Goal: Task Accomplishment & Management: Use online tool/utility

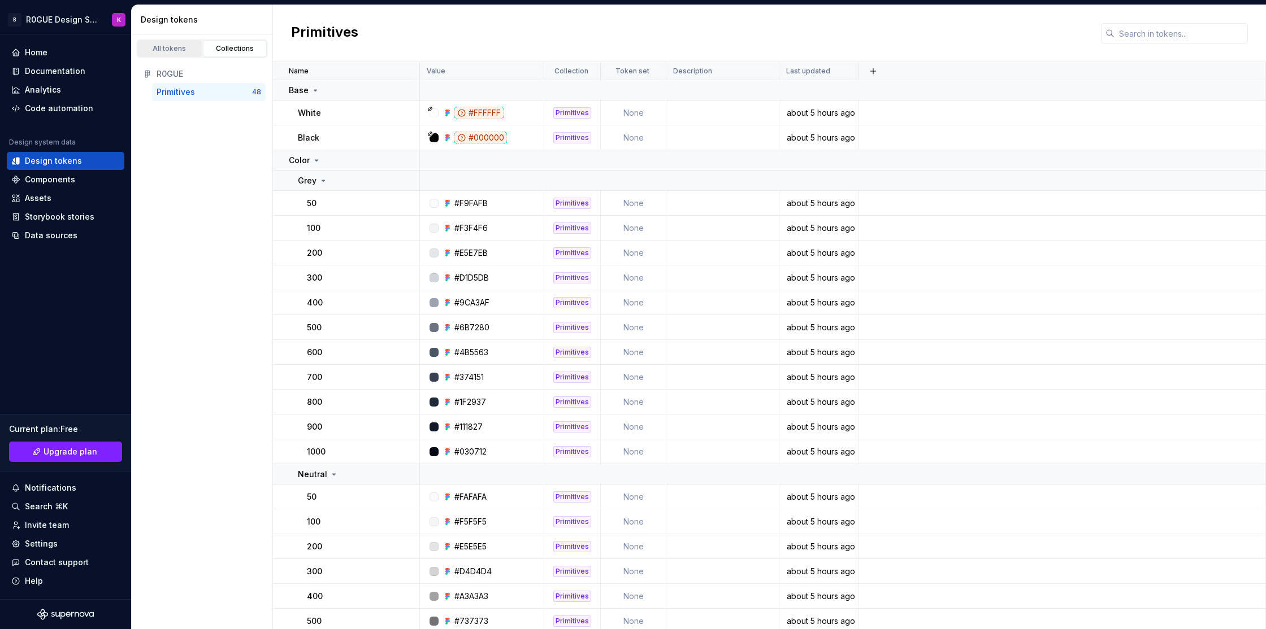
click at [168, 51] on div "All tokens" at bounding box center [169, 48] width 57 height 9
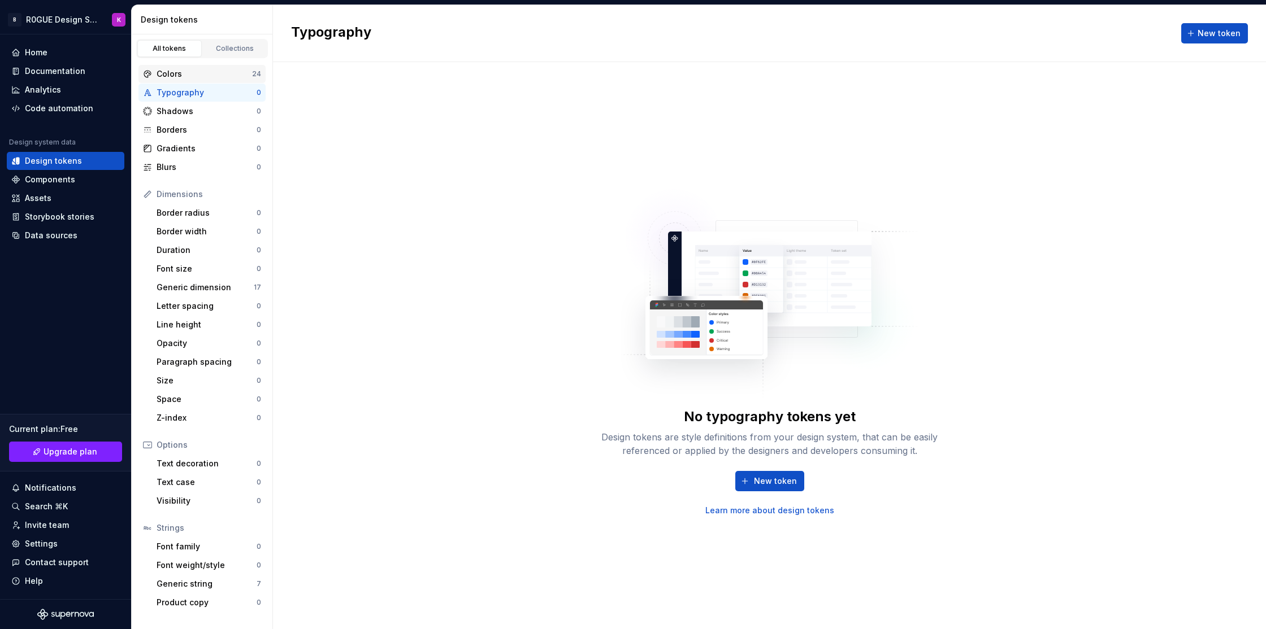
click at [211, 77] on div "Colors" at bounding box center [204, 73] width 95 height 11
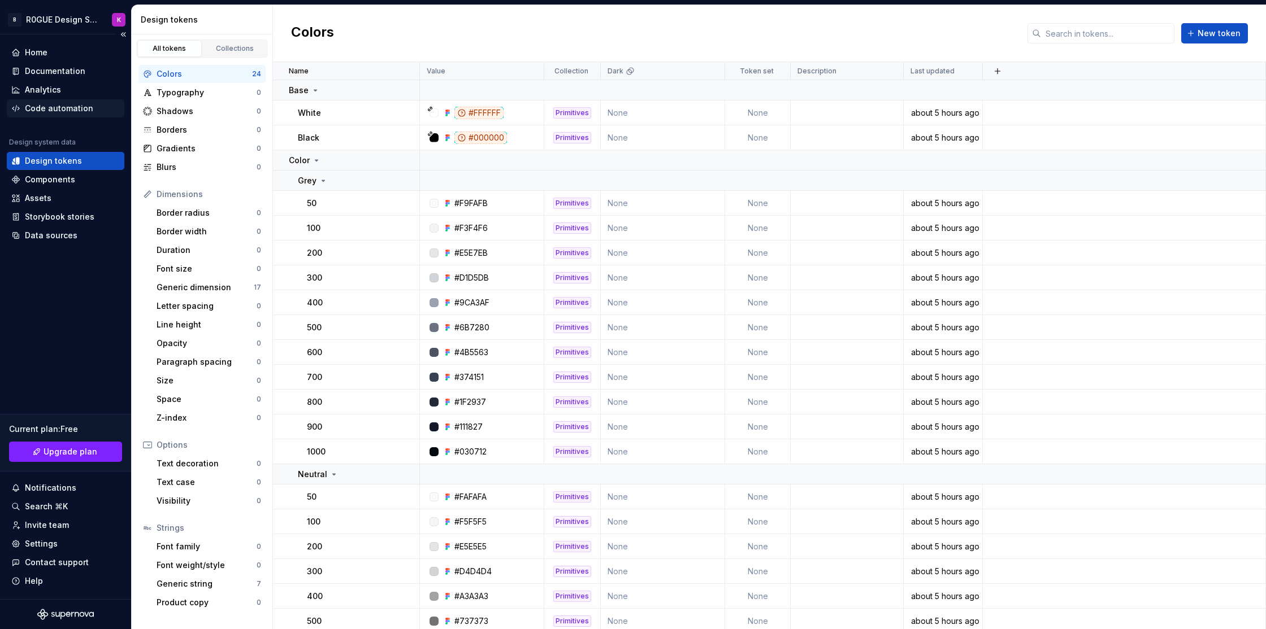
click at [73, 101] on div "Code automation" at bounding box center [66, 108] width 118 height 18
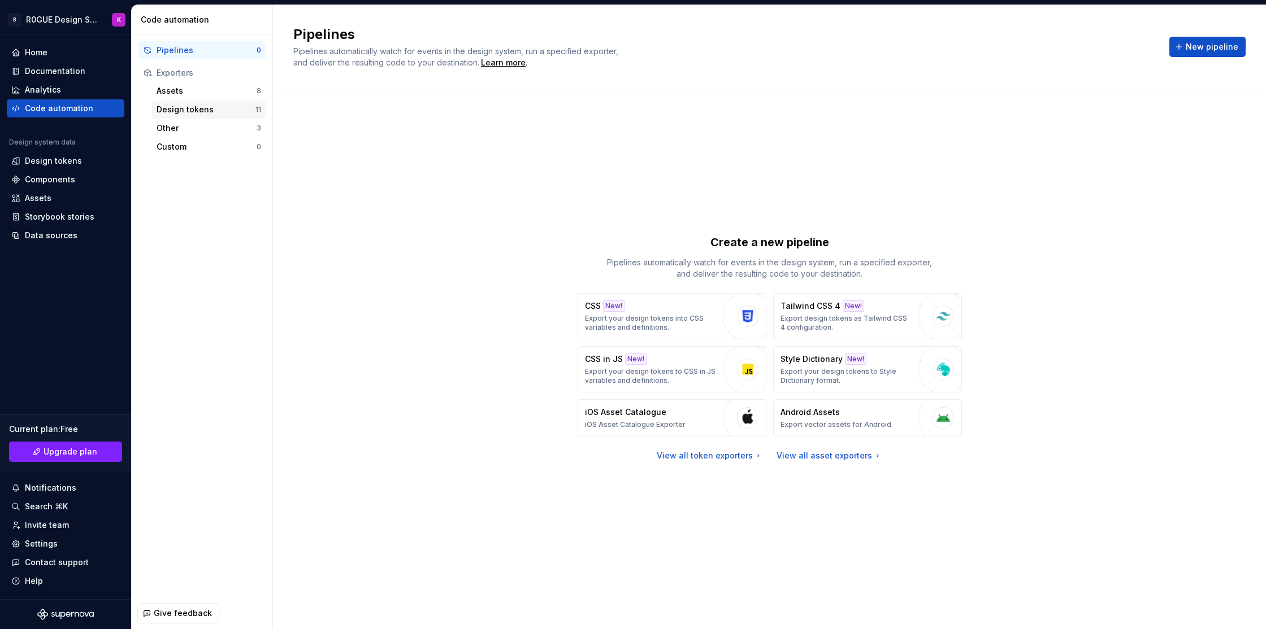
click at [200, 114] on div "Design tokens" at bounding box center [206, 109] width 99 height 11
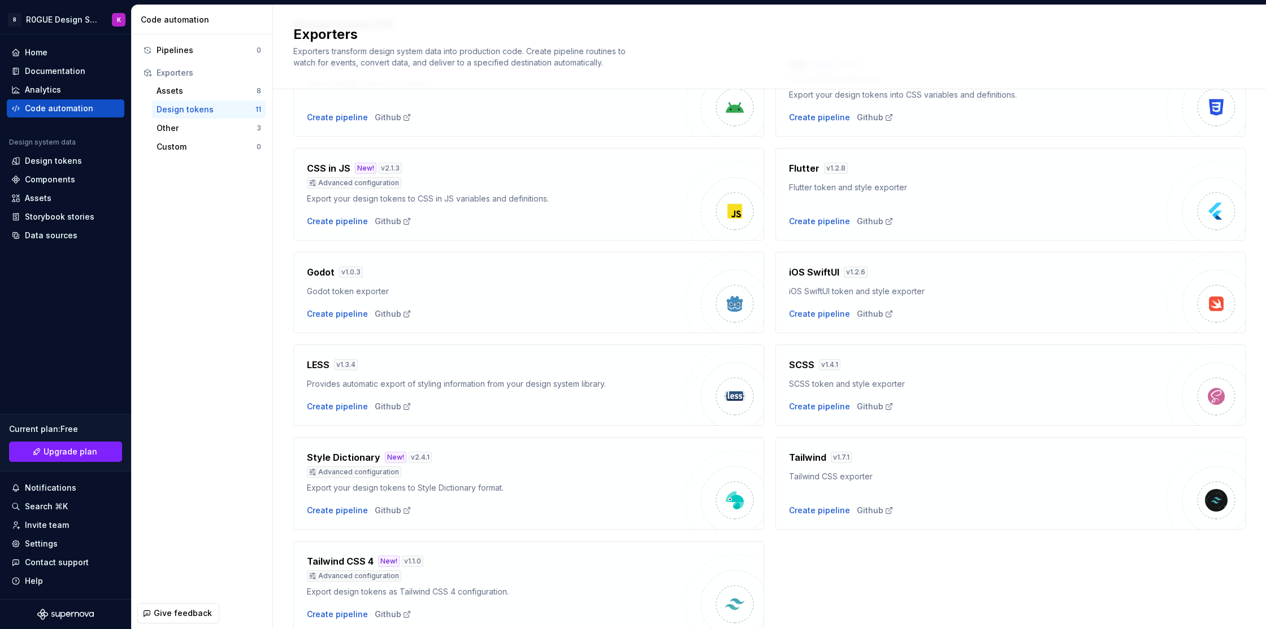
scroll to position [140, 0]
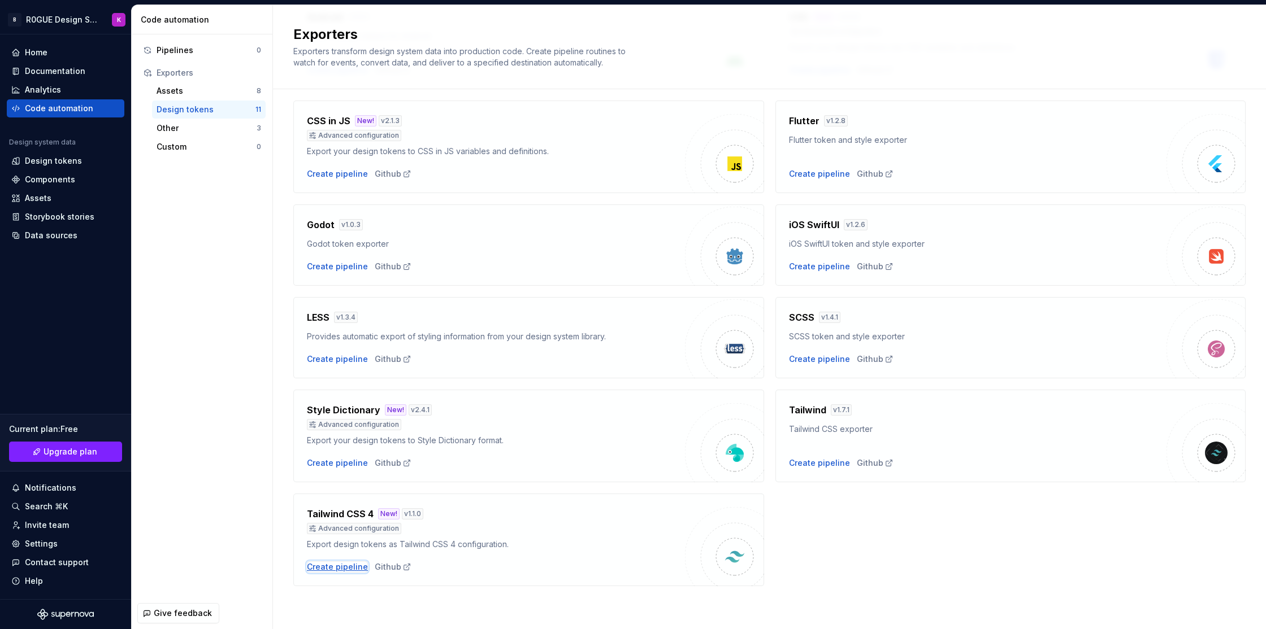
click at [340, 569] on div "Create pipeline" at bounding box center [337, 567] width 61 height 11
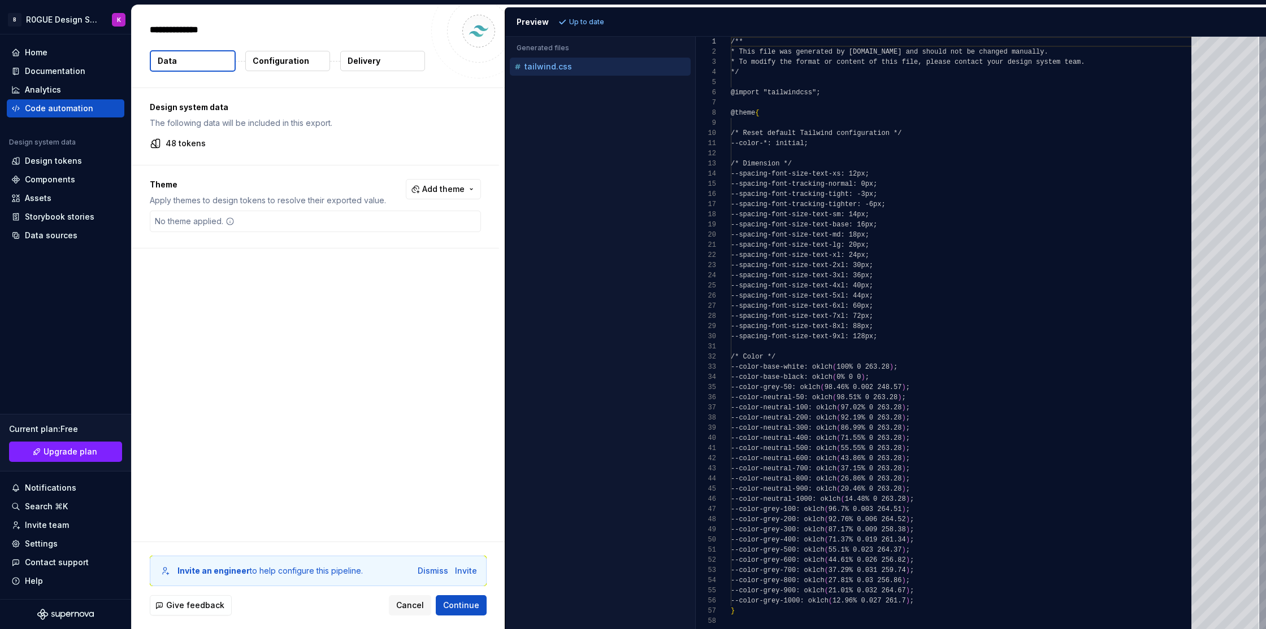
type textarea "*"
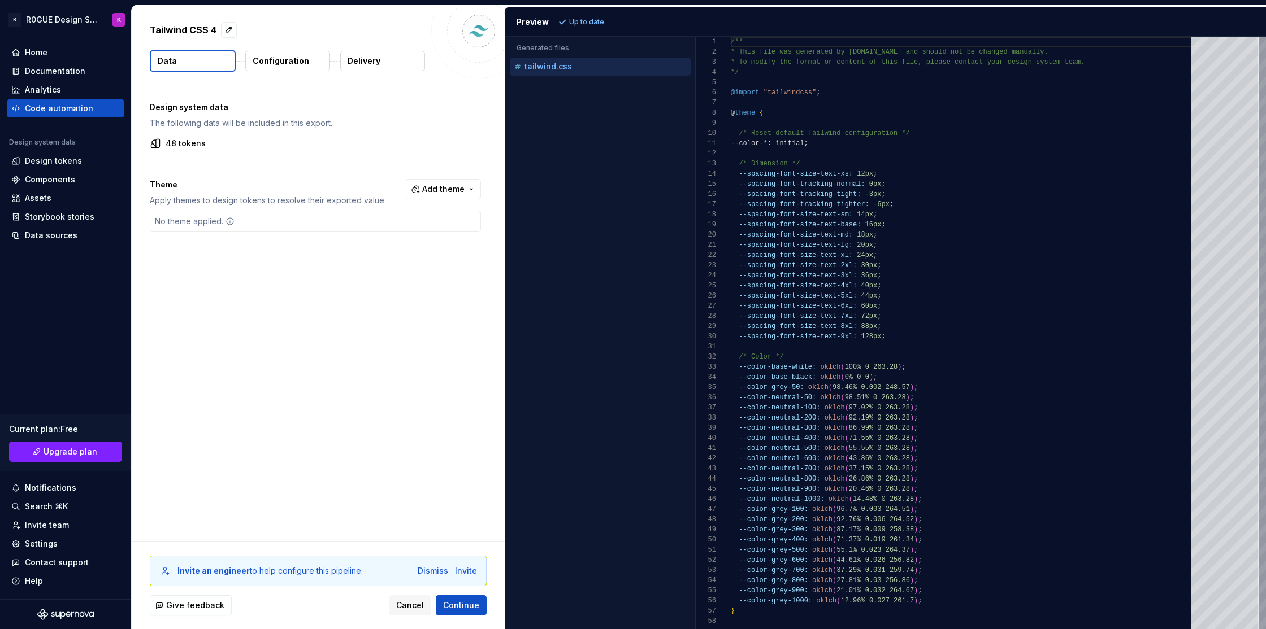
click at [313, 64] on button "Configuration" at bounding box center [287, 61] width 85 height 20
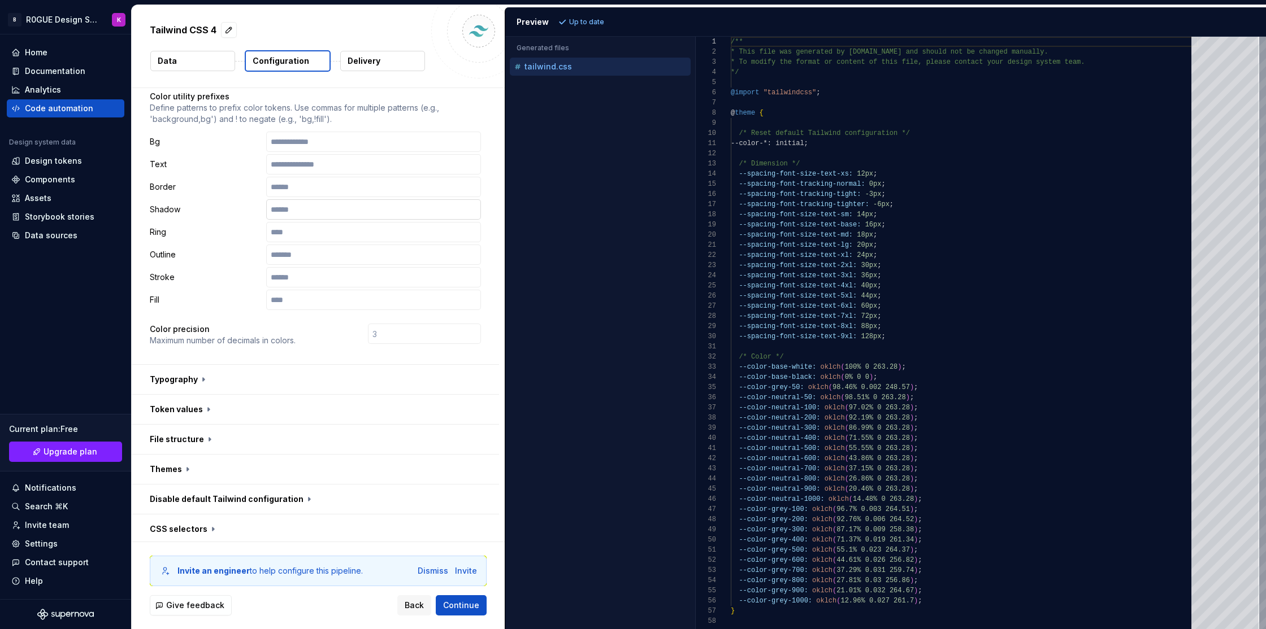
scroll to position [196, 0]
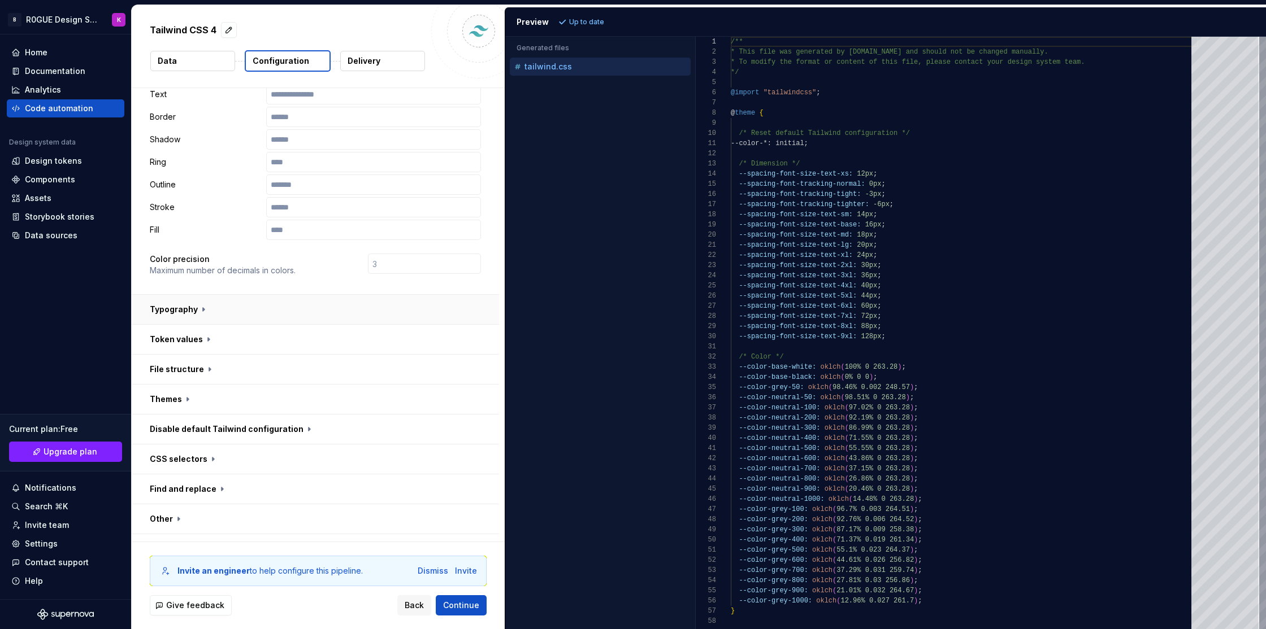
click at [346, 295] on button "button" at bounding box center [315, 309] width 367 height 29
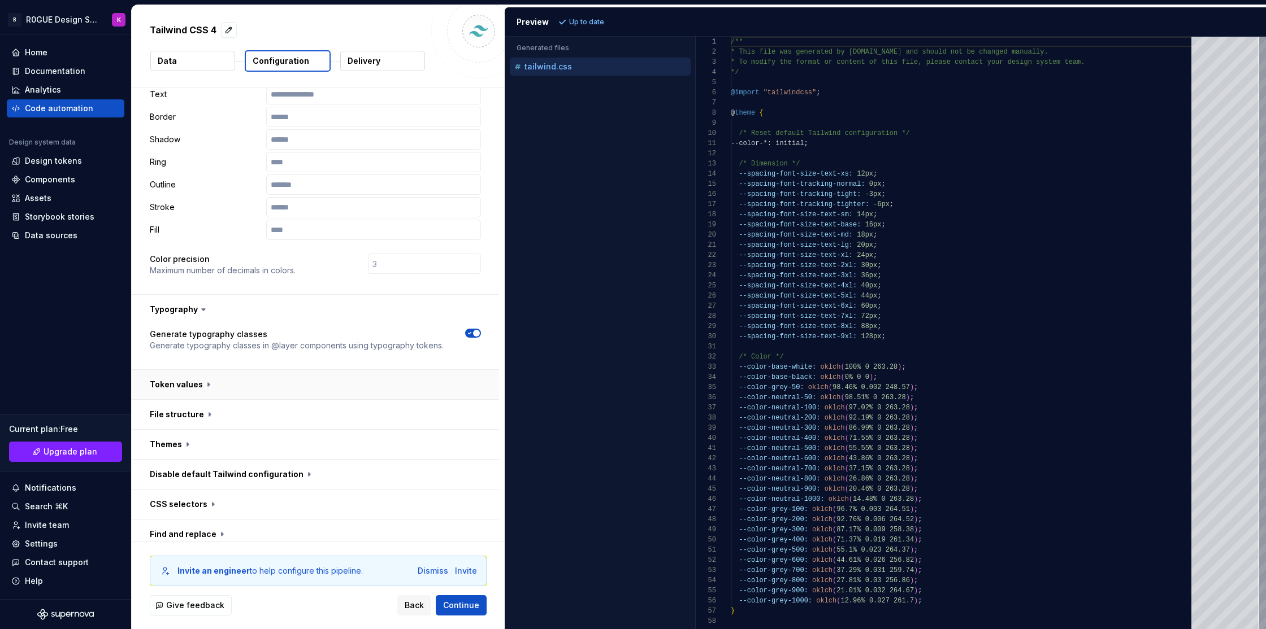
click at [334, 370] on button "button" at bounding box center [315, 384] width 367 height 29
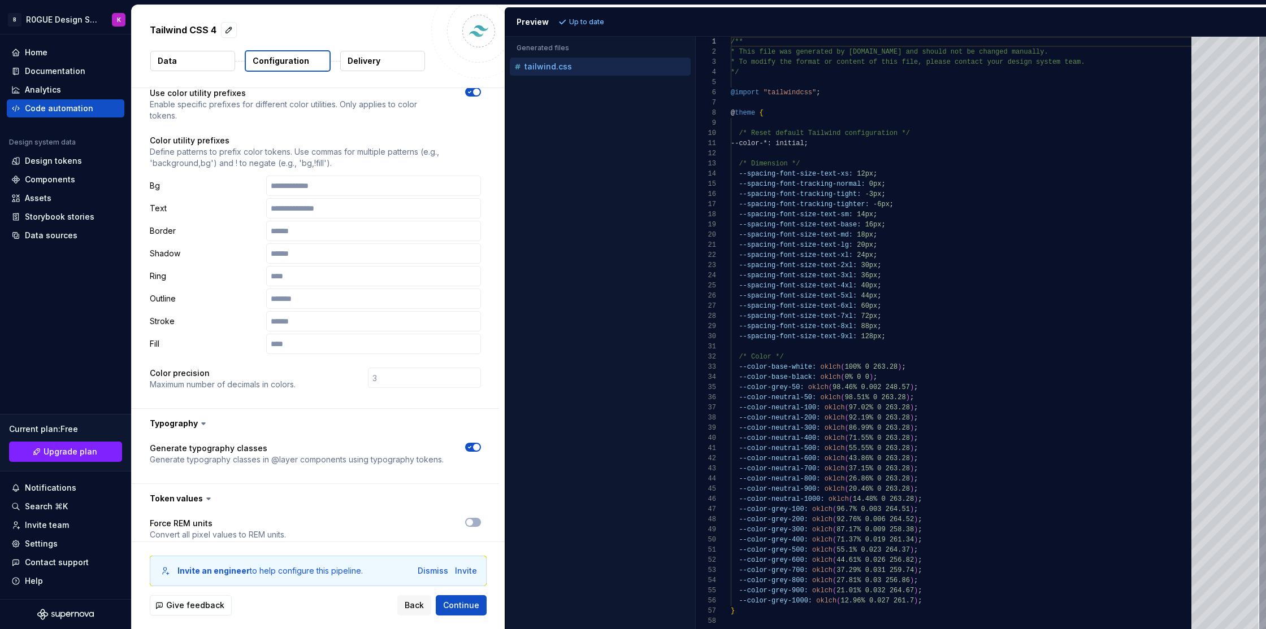
scroll to position [0, 0]
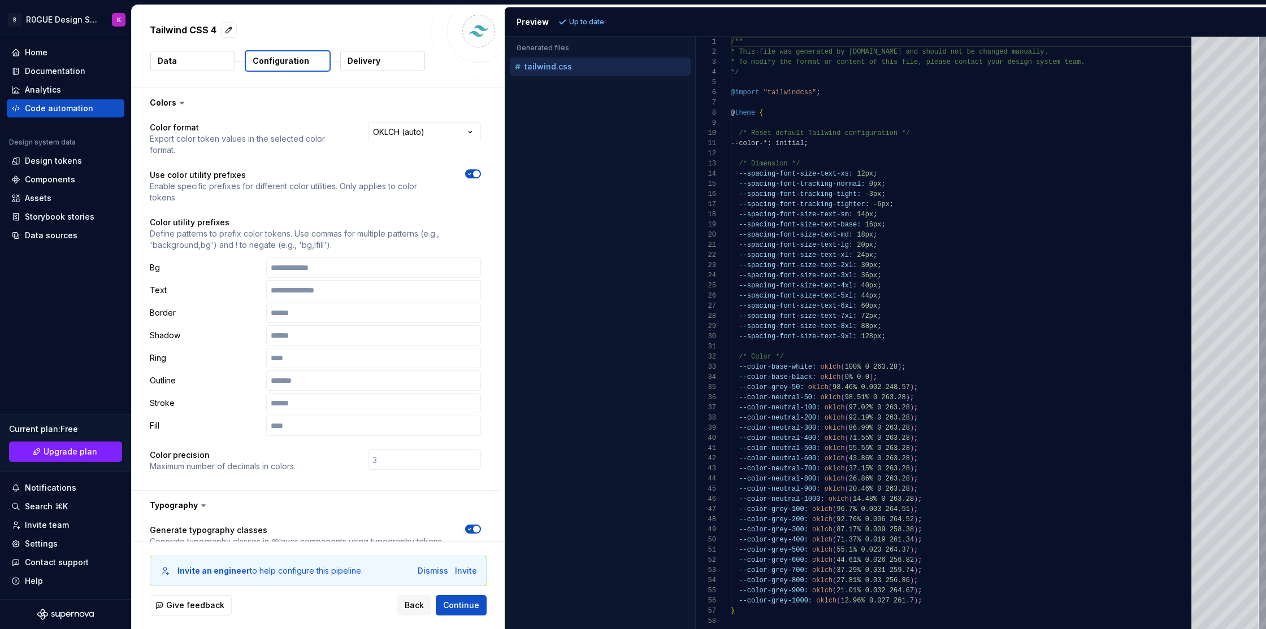
click at [401, 62] on button "Delivery" at bounding box center [382, 61] width 85 height 20
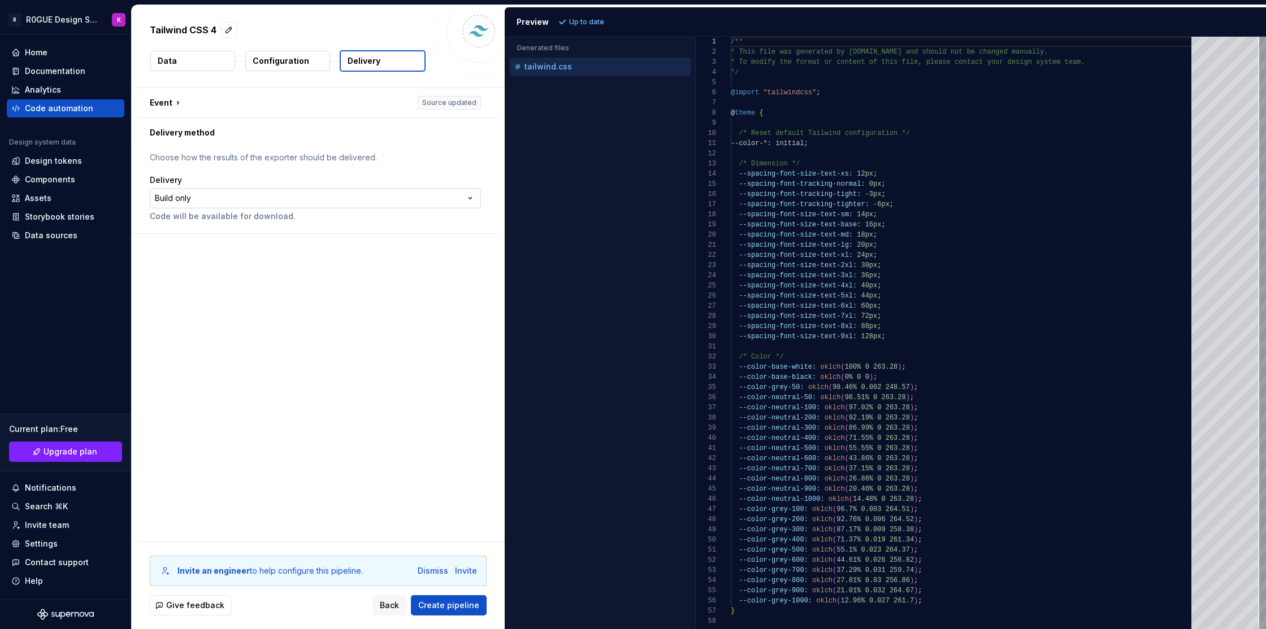
click at [408, 198] on html "**********" at bounding box center [633, 314] width 1266 height 629
click at [426, 164] on html "**********" at bounding box center [633, 314] width 1266 height 629
click at [442, 608] on span "Create pipeline" at bounding box center [448, 605] width 61 height 11
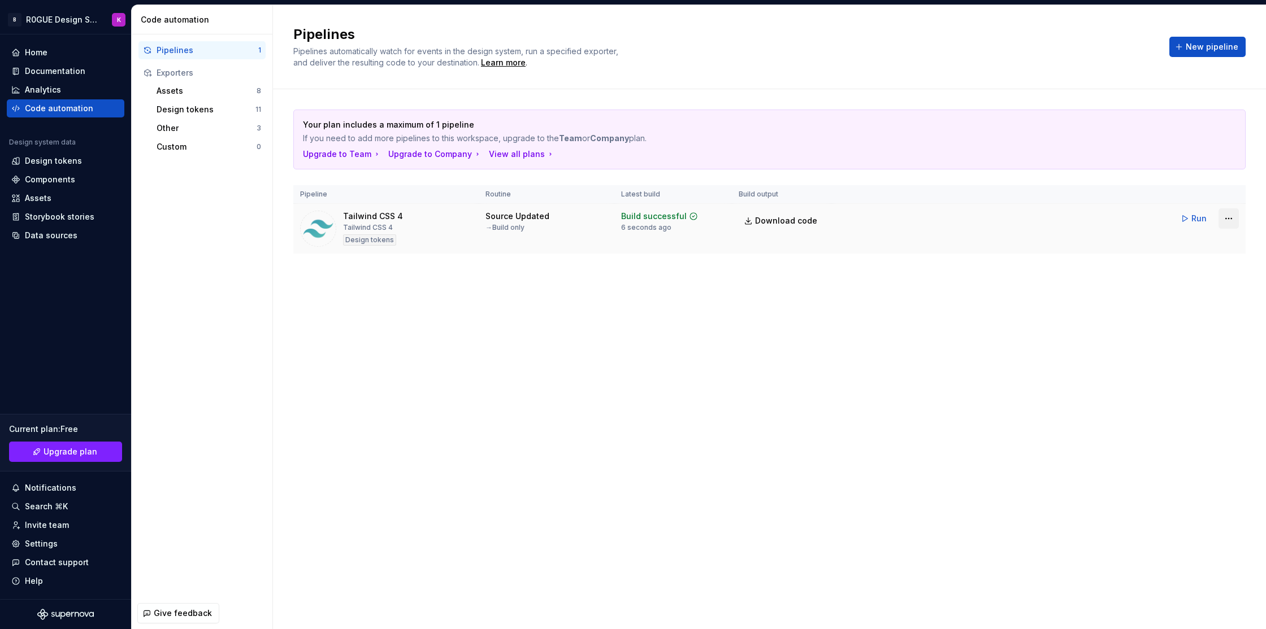
click at [1231, 212] on html "B R0GUE Design System K Home Documentation Analytics Code automation Design sys…" at bounding box center [633, 314] width 1266 height 629
click at [966, 339] on html "B R0GUE Design System K Home Documentation Analytics Code automation Design sys…" at bounding box center [633, 314] width 1266 height 629
click at [793, 219] on span "Download code" at bounding box center [786, 220] width 62 height 11
